Goal: Task Accomplishment & Management: Manage account settings

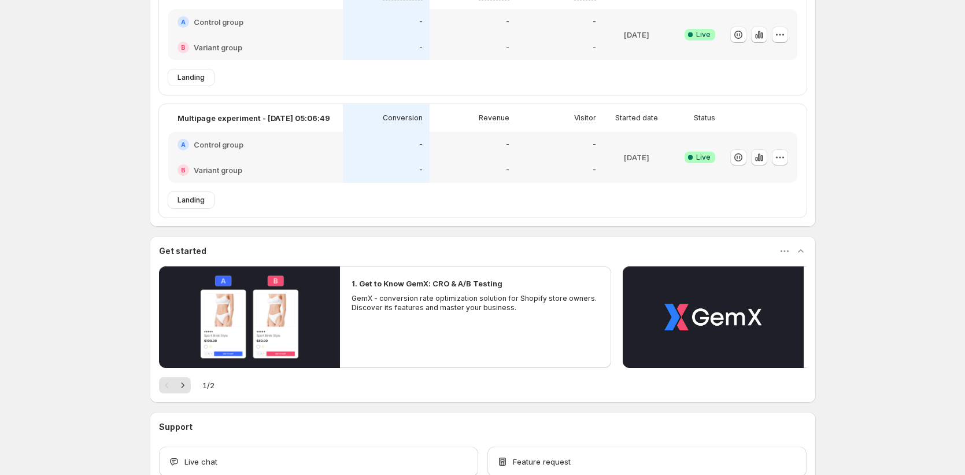
scroll to position [290, 0]
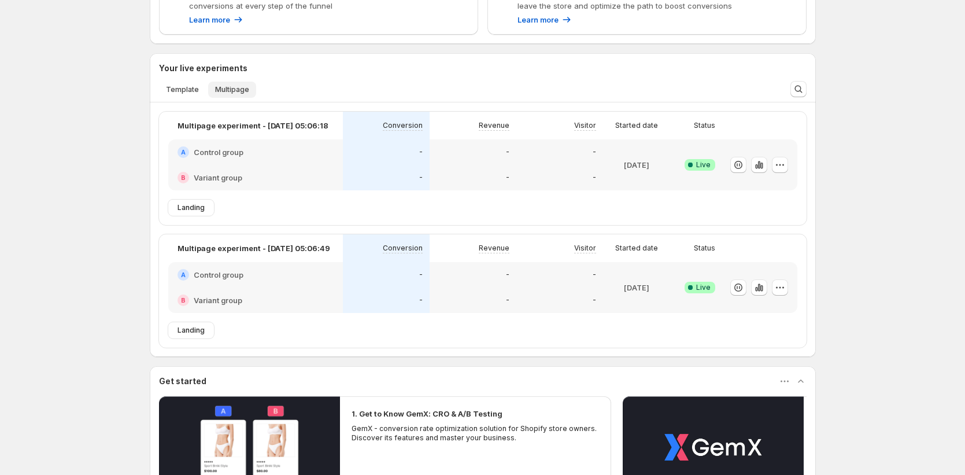
click at [222, 95] on button "Multipage" at bounding box center [232, 90] width 48 height 16
click at [189, 90] on span "Template" at bounding box center [182, 89] width 33 height 9
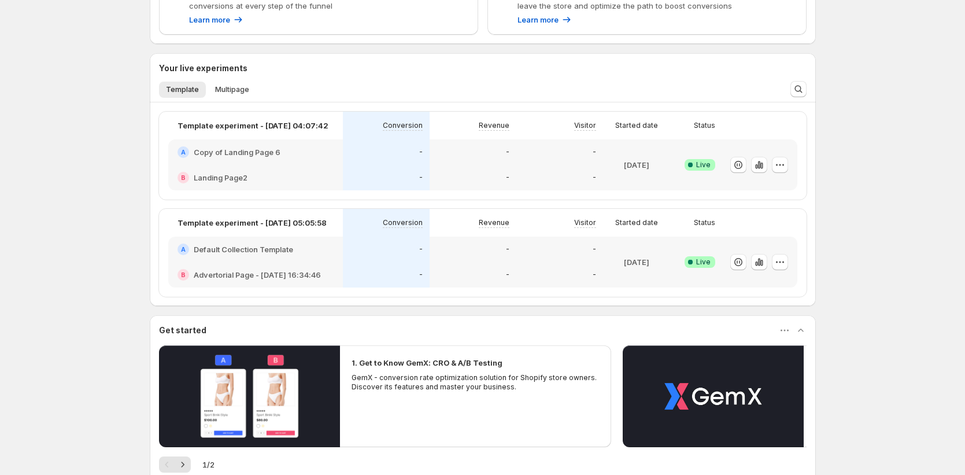
drag, startPoint x: 35, startPoint y: 313, endPoint x: 2, endPoint y: 304, distance: 34.1
click at [31, 312] on div "Enjoy 14 days left on your Funnel Optimization free trial After your trial ends…" at bounding box center [482, 168] width 965 height 917
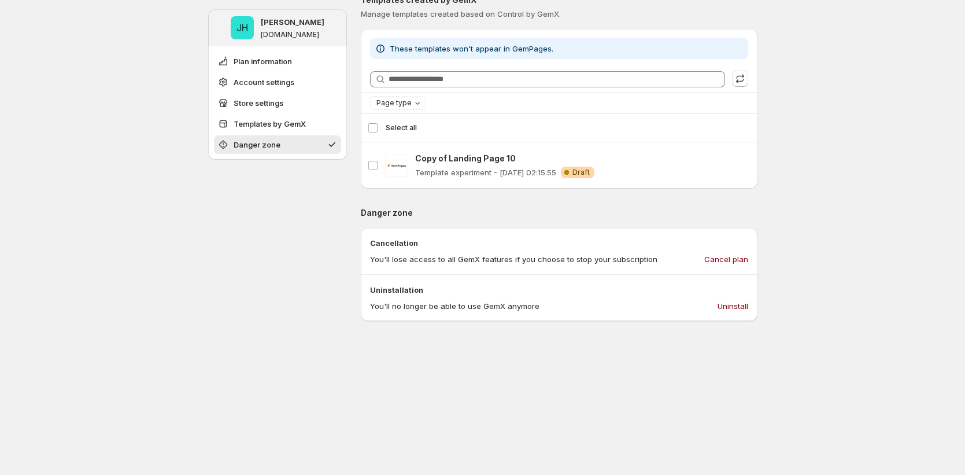
scroll to position [742, 0]
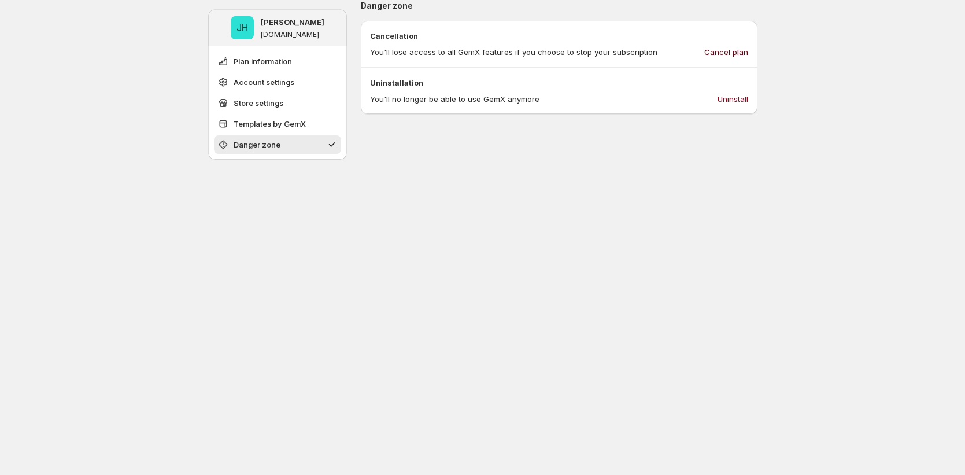
click at [741, 47] on span "Cancel plan" at bounding box center [726, 52] width 44 height 12
